Goal: Find specific page/section: Find specific page/section

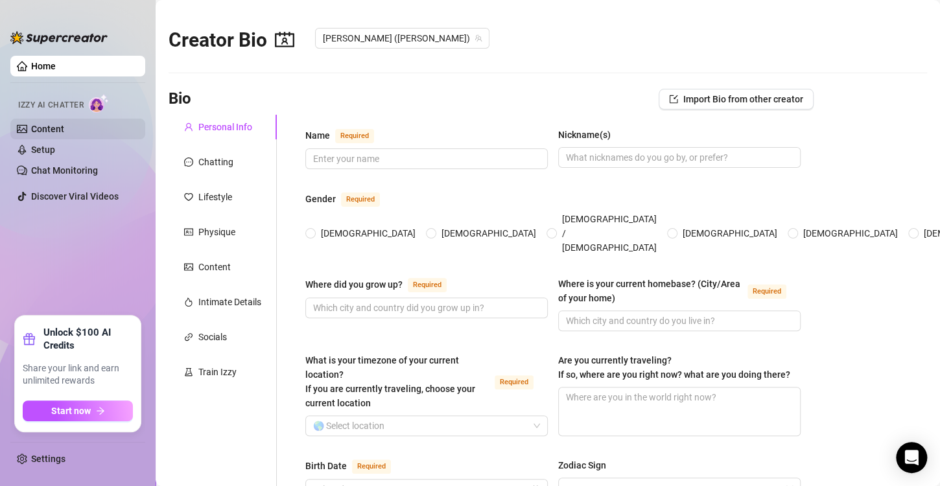
click at [62, 126] on link "Content" at bounding box center [47, 129] width 33 height 10
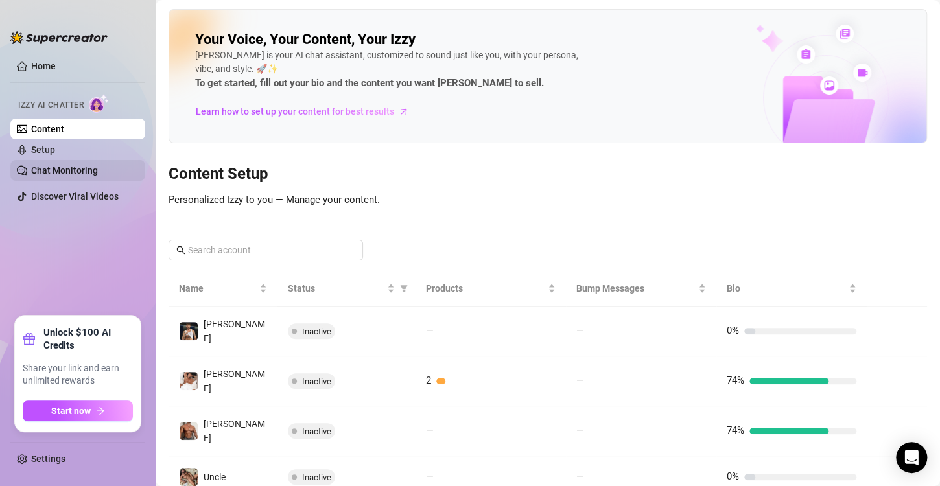
click at [62, 165] on link "Chat Monitoring" at bounding box center [64, 170] width 67 height 10
